Goal: Task Accomplishment & Management: Manage account settings

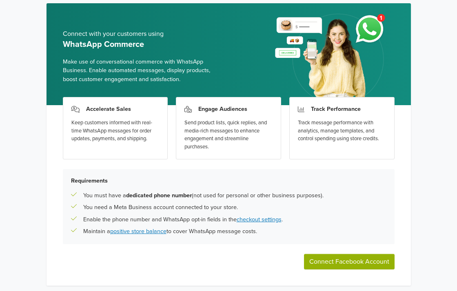
scroll to position [55, 0]
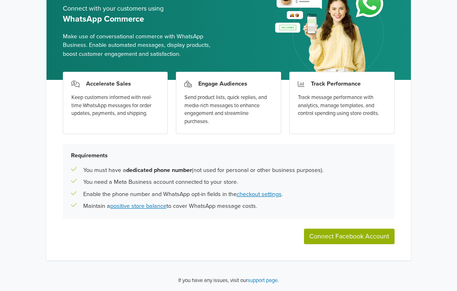
click at [316, 236] on button "Connect Facebook Account" at bounding box center [349, 236] width 91 height 15
drag, startPoint x: 74, startPoint y: 18, endPoint x: 150, endPoint y: 22, distance: 76.4
click at [150, 22] on h5 "WhatsApp Commerce" at bounding box center [142, 19] width 159 height 10
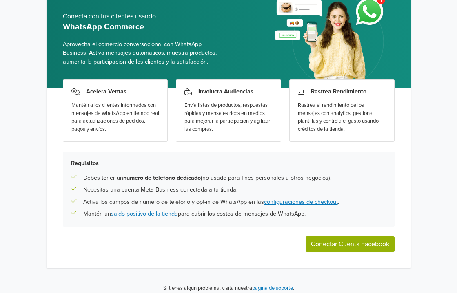
scroll to position [53, 0]
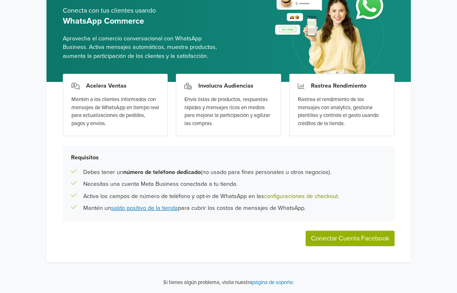
click at [310, 199] on link "configuraciones de checkout" at bounding box center [301, 196] width 74 height 7
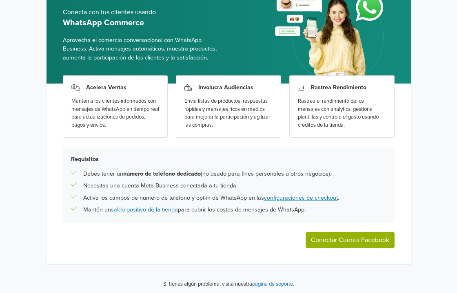
scroll to position [53, 0]
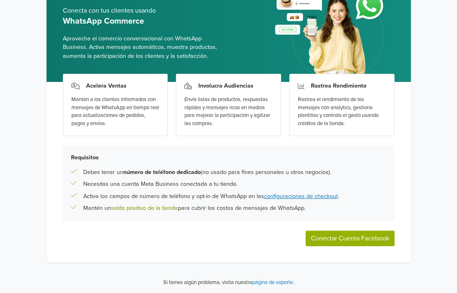
click at [143, 209] on link "saldo positivo de la tienda" at bounding box center [144, 208] width 67 height 7
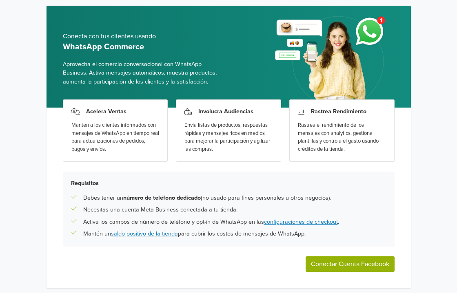
scroll to position [53, 0]
